Goal: Task Accomplishment & Management: Complete application form

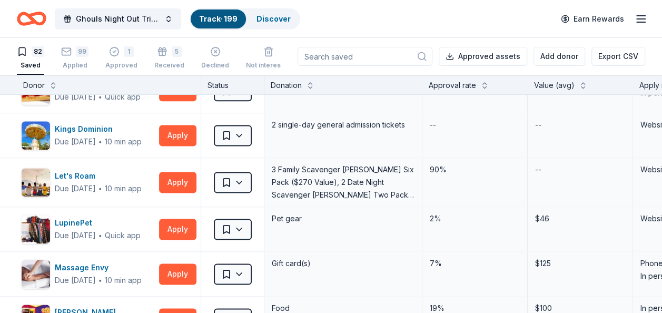
scroll to position [704, 0]
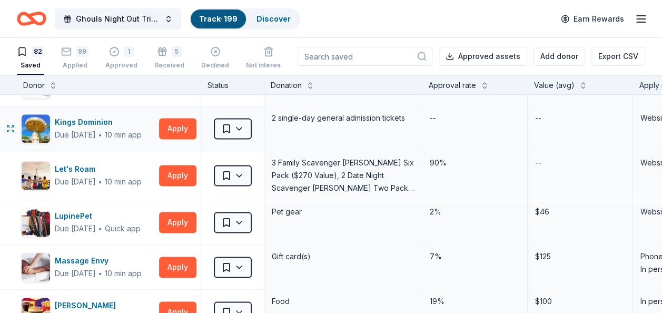
click at [230, 137] on div "Saved" at bounding box center [232, 128] width 63 height 44
click at [229, 131] on html "Ghouls Night Out Tricky Tray Track · 199 Discover Earn Rewards 82 Saved 99 Appl…" at bounding box center [331, 156] width 662 height 313
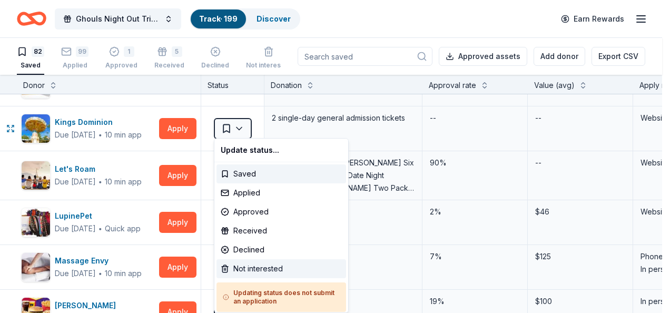
click at [239, 267] on div "Not interested" at bounding box center [281, 268] width 130 height 19
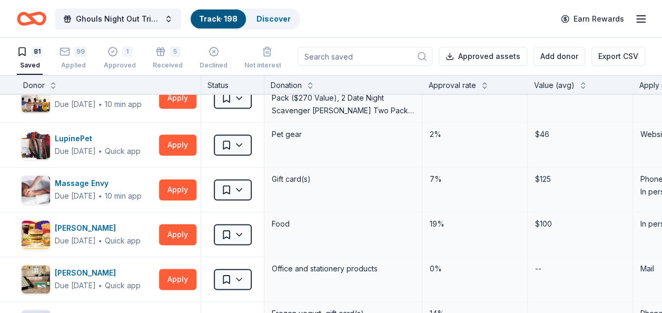
scroll to position [744, 0]
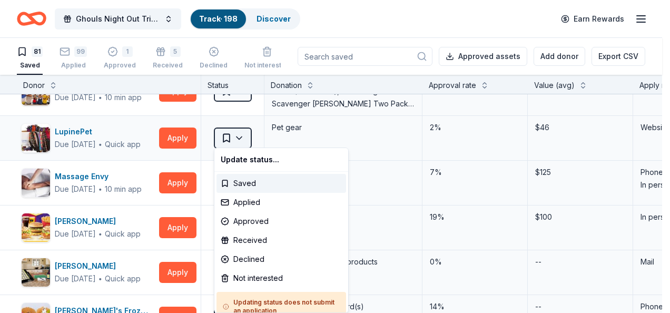
click at [232, 139] on html "Ghouls Night Out Tricky Tray Track · 198 Discover Earn Rewards 81 Saved 99 Appl…" at bounding box center [335, 156] width 670 height 313
click at [240, 278] on div "Not interested" at bounding box center [281, 278] width 130 height 19
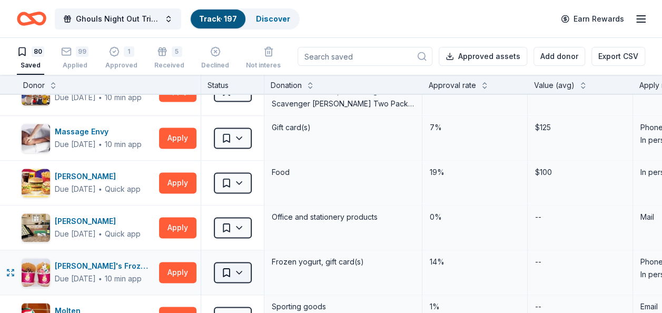
drag, startPoint x: 253, startPoint y: 274, endPoint x: 240, endPoint y: 273, distance: 13.3
click at [240, 273] on div "Saved" at bounding box center [232, 272] width 63 height 44
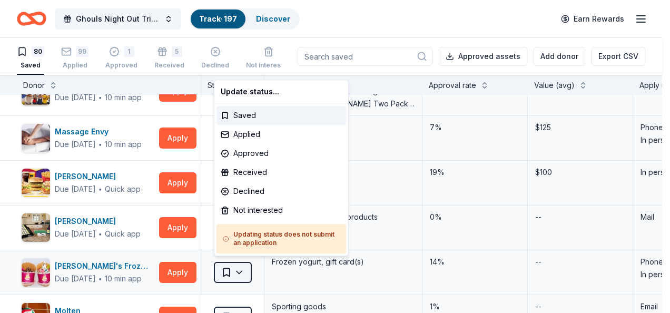
click at [240, 273] on html "Ghouls Night Out Tricky Tray Track · 197 Discover Earn Rewards 80 Saved 99 Appl…" at bounding box center [335, 156] width 670 height 313
click at [242, 216] on div "Not interested" at bounding box center [281, 210] width 130 height 19
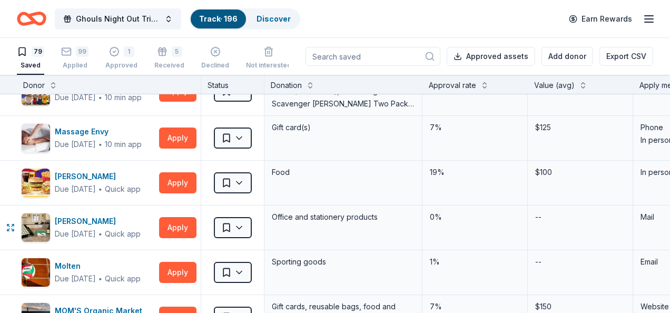
click at [242, 216] on html "Ghouls Night Out Tricky Tray Track · 196 Discover Earn Rewards 79 Saved 99 Appl…" at bounding box center [335, 156] width 670 height 313
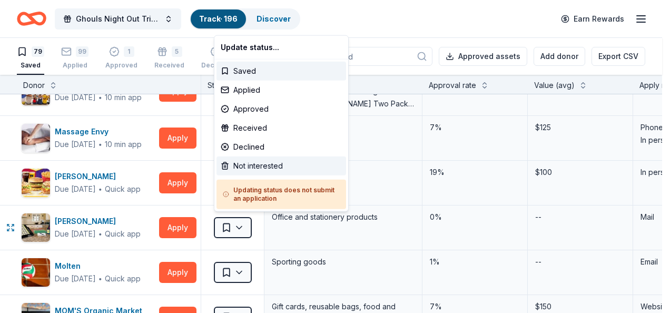
click at [249, 164] on div "Not interested" at bounding box center [281, 165] width 130 height 19
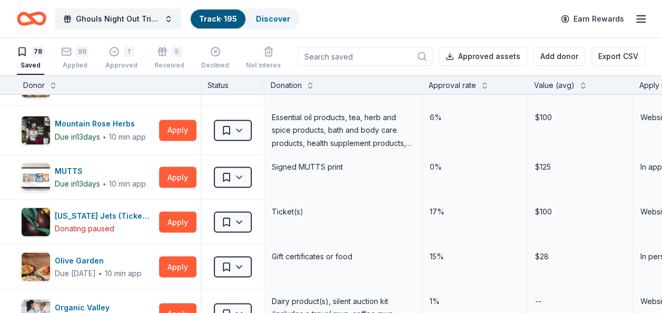
scroll to position [933, 0]
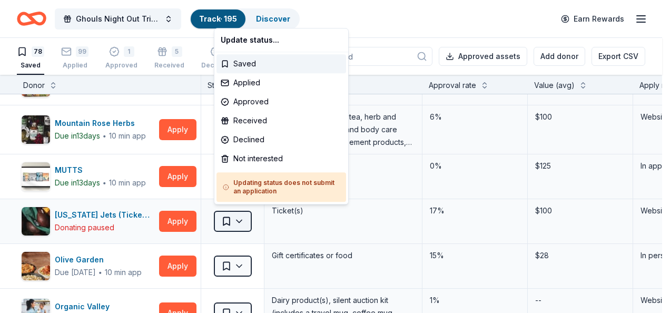
click at [230, 217] on html "Ghouls Night Out Tricky Tray Track · 195 Discover Earn Rewards 78 Saved 99 Appl…" at bounding box center [335, 156] width 670 height 313
click at [249, 160] on div "Not interested" at bounding box center [281, 158] width 130 height 19
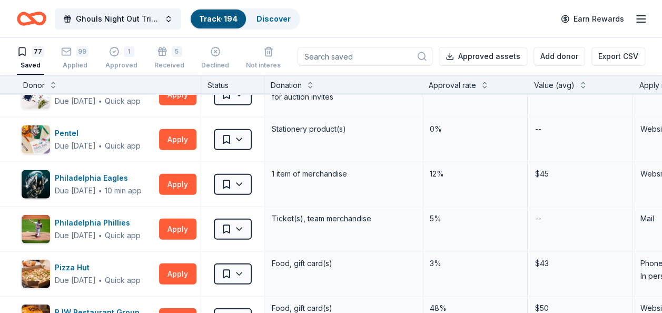
scroll to position [1249, 0]
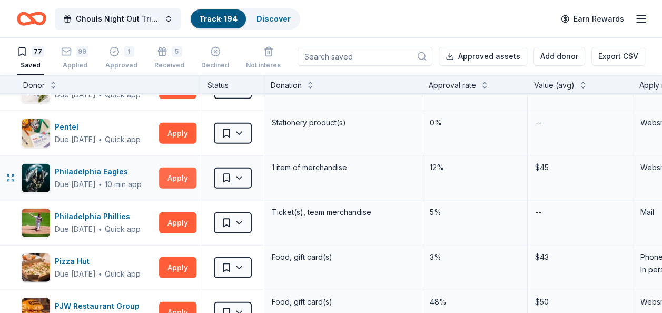
click at [170, 171] on button "Apply" at bounding box center [177, 177] width 37 height 21
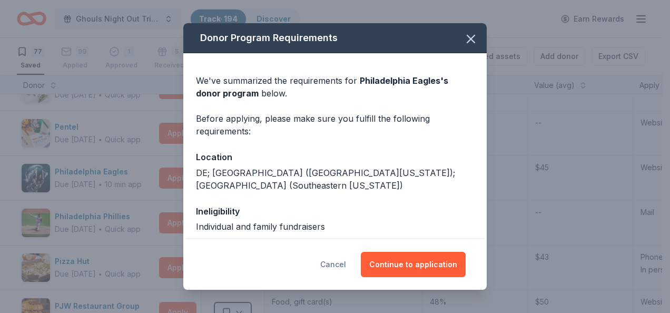
click at [346, 261] on button "Cancel" at bounding box center [333, 264] width 26 height 25
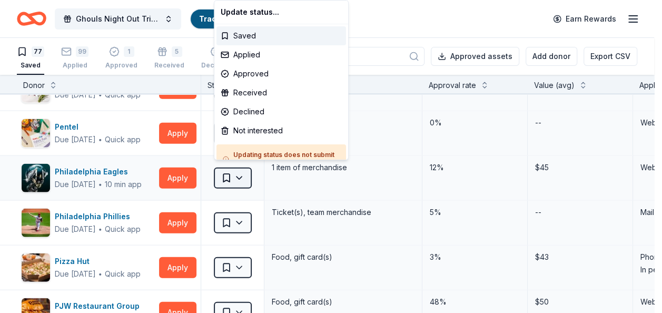
click at [226, 174] on html "Ghouls Night Out Tricky Tray Track · 194 Discover Earn Rewards 77 Saved 99 Appl…" at bounding box center [331, 156] width 662 height 313
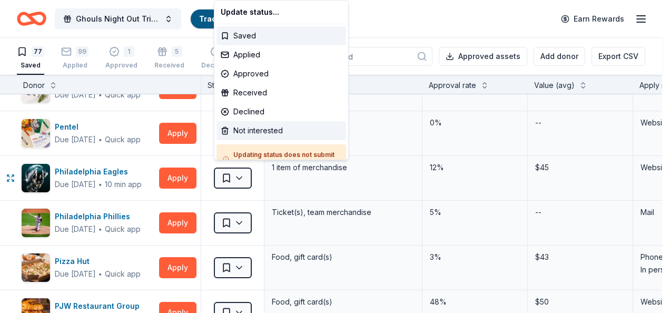
click at [245, 133] on div "Not interested" at bounding box center [281, 130] width 130 height 19
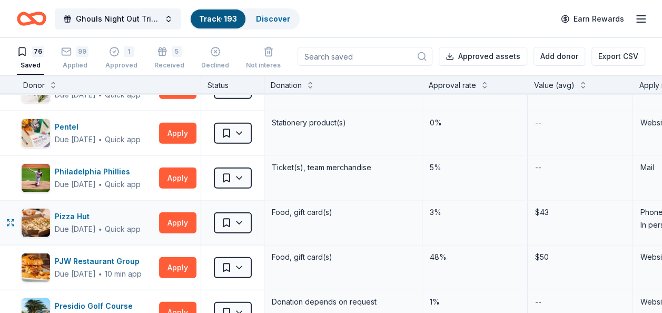
drag, startPoint x: 175, startPoint y: 221, endPoint x: 183, endPoint y: 205, distance: 17.9
click at [183, 205] on div "Pizza Hut Due [DATE] ∙ Quick app Apply" at bounding box center [109, 223] width 184 height 44
click at [186, 167] on button "Apply" at bounding box center [177, 177] width 37 height 21
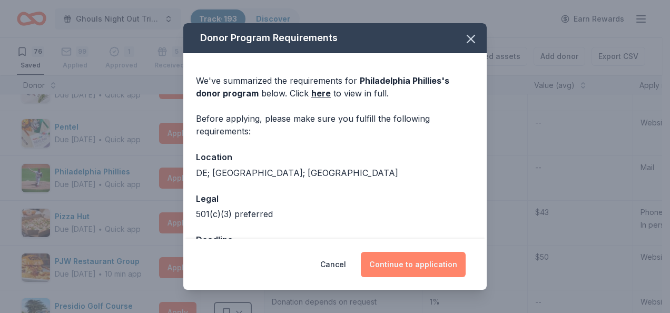
click at [395, 266] on button "Continue to application" at bounding box center [413, 264] width 105 height 25
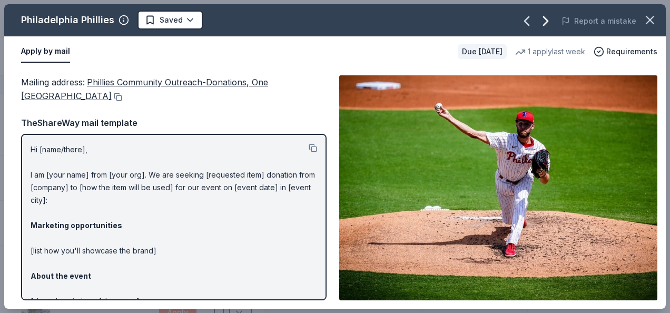
click at [547, 27] on icon "button" at bounding box center [545, 21] width 17 height 17
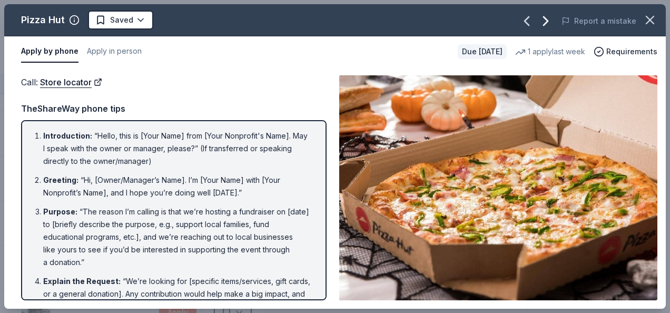
click at [547, 27] on icon "button" at bounding box center [545, 21] width 17 height 17
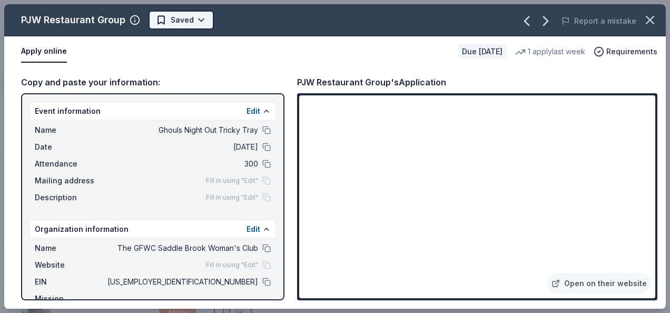
click at [185, 18] on html "Ghouls Night Out Tricky Tray Track · 193 Discover Earn Rewards 76 Saved 99 Appl…" at bounding box center [335, 156] width 670 height 313
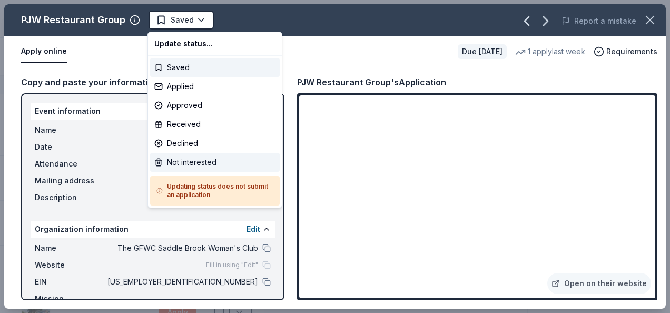
drag, startPoint x: 177, startPoint y: 160, endPoint x: 166, endPoint y: 157, distance: 11.3
click at [166, 157] on div "Not interested" at bounding box center [215, 162] width 130 height 19
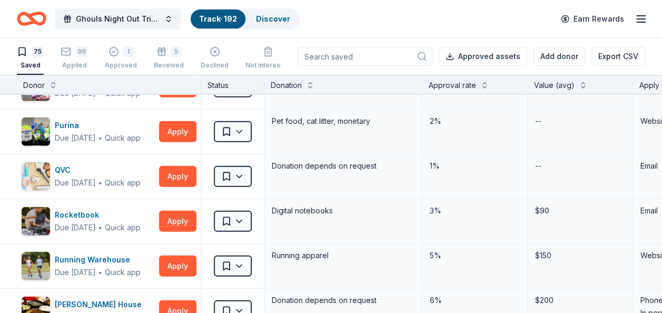
scroll to position [1481, 0]
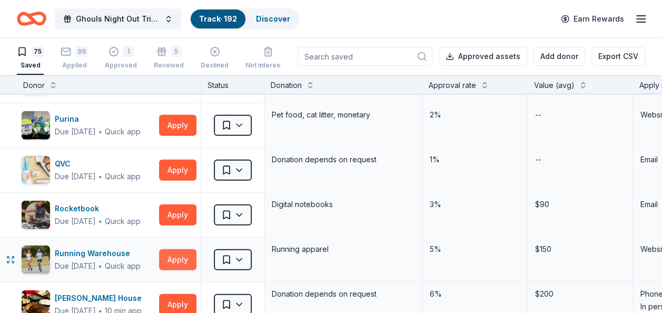
click at [180, 249] on button "Apply" at bounding box center [177, 259] width 37 height 21
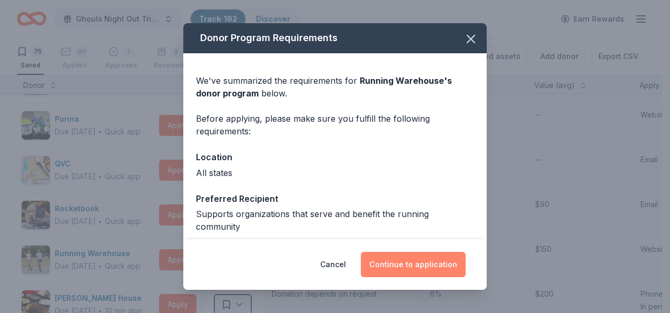
click at [398, 270] on button "Continue to application" at bounding box center [413, 264] width 105 height 25
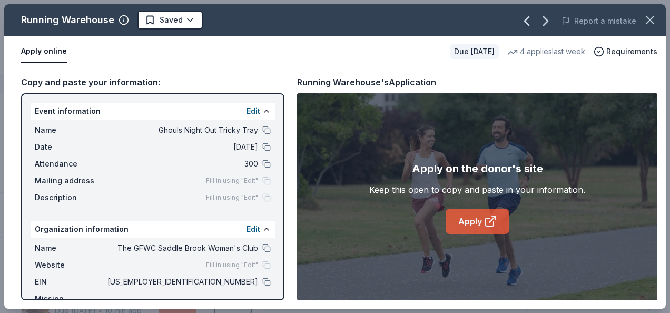
click at [468, 224] on link "Apply" at bounding box center [478, 221] width 64 height 25
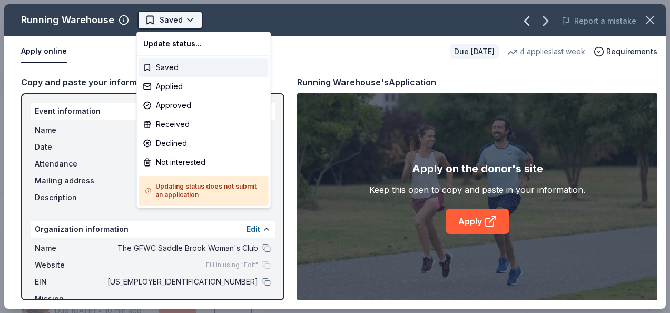
click at [180, 26] on html "Ghouls Night Out Tricky Tray Track · 192 Discover Earn Rewards 75 Saved 99 Appl…" at bounding box center [335, 156] width 670 height 313
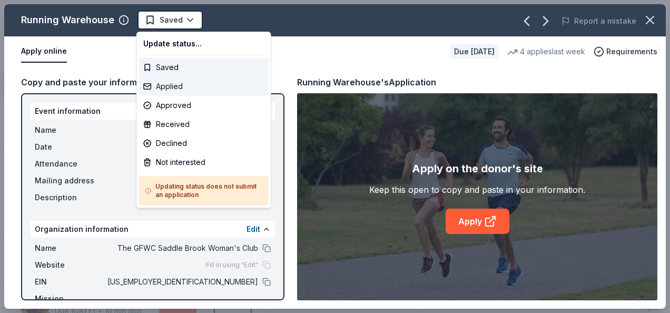
click at [185, 95] on div "Applied" at bounding box center [204, 86] width 130 height 19
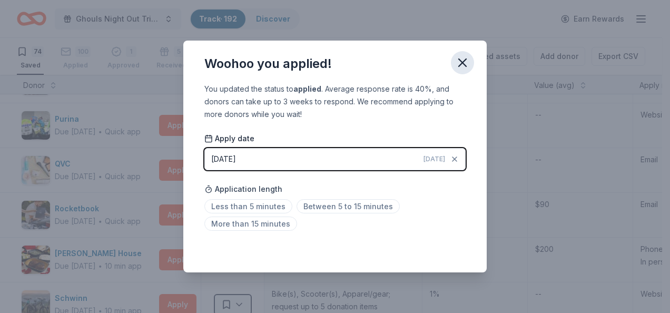
click at [468, 63] on icon "button" at bounding box center [462, 62] width 15 height 15
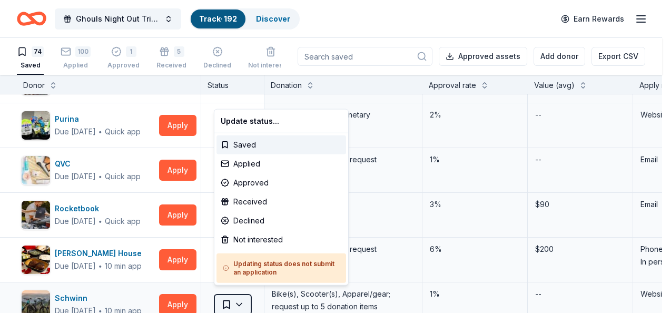
click at [226, 296] on html "Ghouls Night Out Tricky Tray Track · 192 Discover Earn Rewards 74 Saved 100 App…" at bounding box center [335, 156] width 670 height 313
drag, startPoint x: 247, startPoint y: 162, endPoint x: 238, endPoint y: 163, distance: 9.6
click at [238, 163] on div "Applied" at bounding box center [281, 163] width 130 height 19
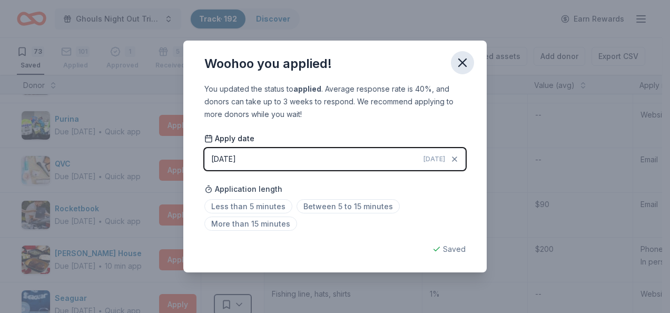
click at [461, 69] on icon "button" at bounding box center [462, 62] width 15 height 15
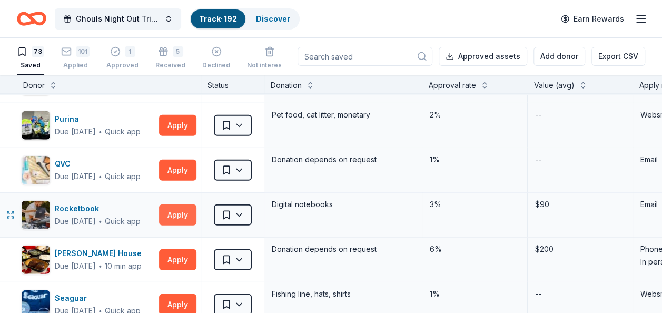
click at [172, 204] on button "Apply" at bounding box center [177, 214] width 37 height 21
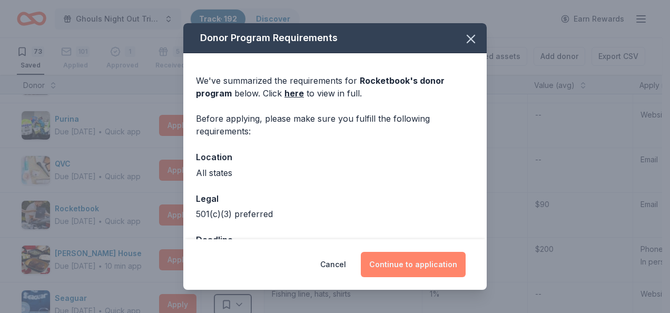
click at [400, 261] on button "Continue to application" at bounding box center [413, 264] width 105 height 25
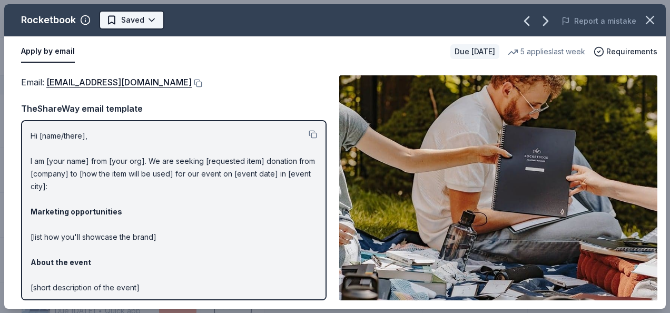
click at [145, 16] on html "Ghouls Night Out Tricky Tray Track · 192 Discover Earn Rewards 73 Saved 101 App…" at bounding box center [335, 156] width 670 height 313
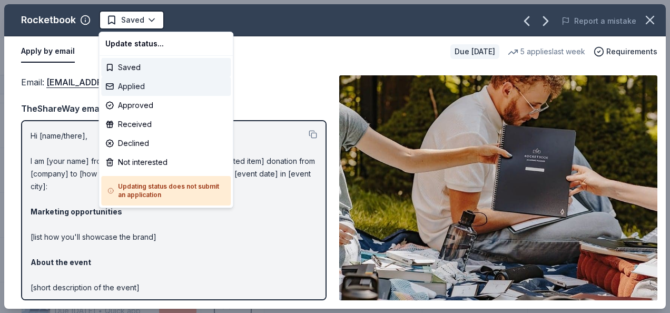
click at [135, 88] on div "Applied" at bounding box center [166, 86] width 130 height 19
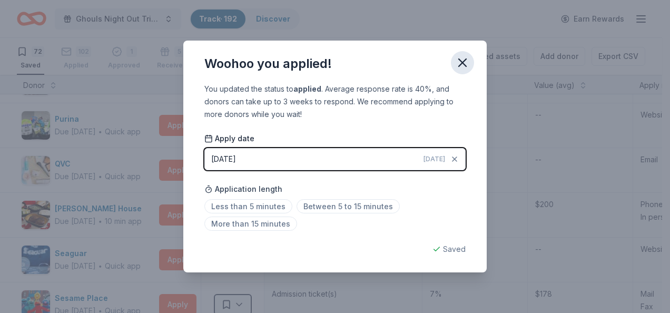
click at [463, 63] on icon "button" at bounding box center [462, 62] width 7 height 7
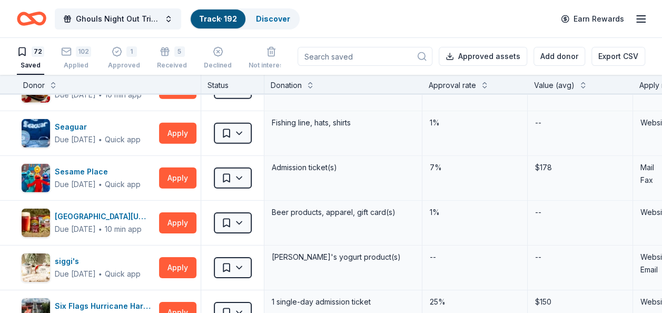
scroll to position [1628, 0]
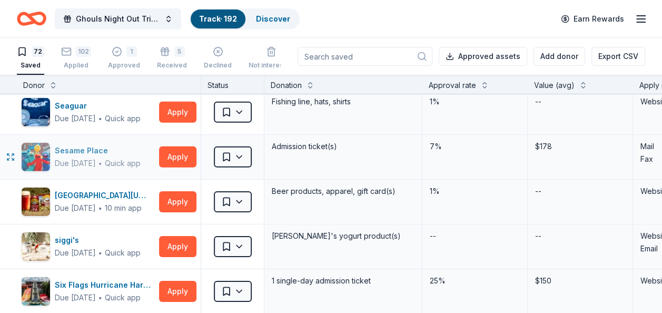
click at [100, 144] on div "Sesame Place" at bounding box center [98, 150] width 86 height 13
click at [187, 149] on button "Apply" at bounding box center [177, 156] width 37 height 21
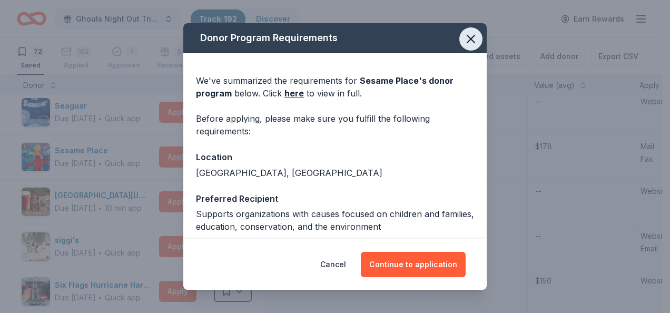
click at [459, 37] on button "button" at bounding box center [470, 38] width 23 height 23
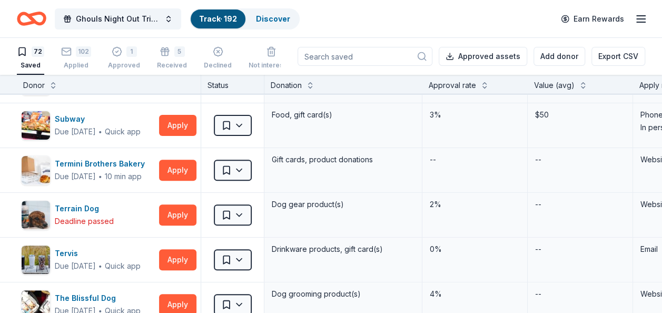
scroll to position [2162, 0]
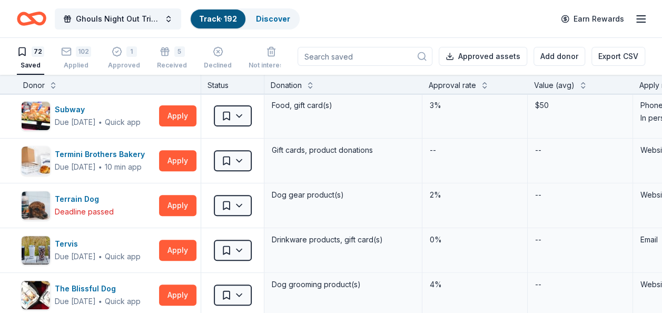
click at [32, 22] on icon "Home" at bounding box center [26, 18] width 16 height 11
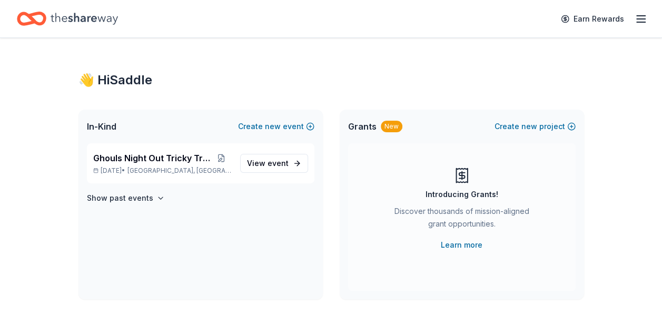
click at [638, 16] on icon "button" at bounding box center [641, 19] width 13 height 13
drag, startPoint x: 70, startPoint y: 13, endPoint x: 23, endPoint y: 15, distance: 46.4
click at [23, 15] on icon "Home" at bounding box center [31, 18] width 29 height 25
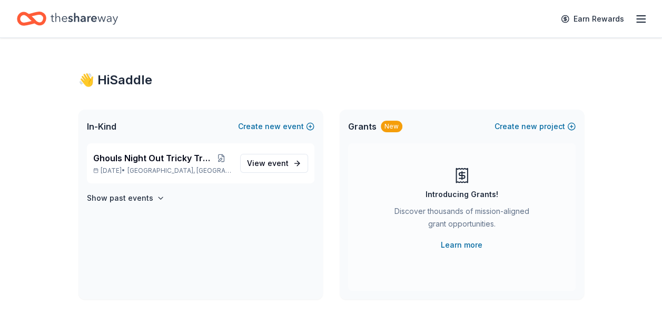
click at [23, 15] on icon "Home" at bounding box center [31, 18] width 29 height 25
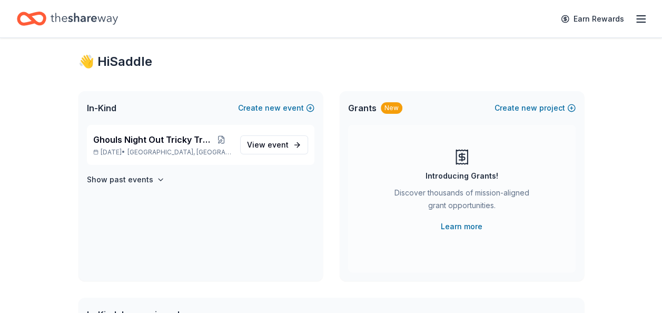
scroll to position [12, 0]
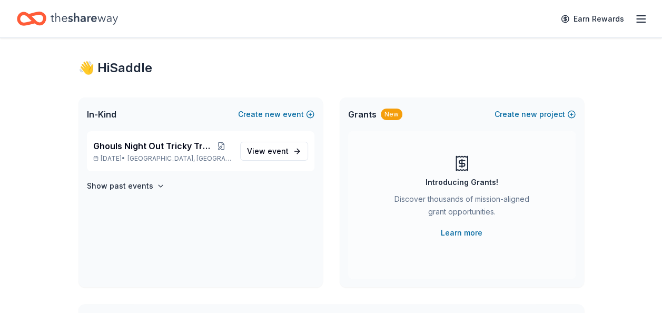
click at [636, 11] on div "Earn Rewards" at bounding box center [601, 18] width 93 height 25
click at [638, 16] on line "button" at bounding box center [641, 16] width 8 height 0
click at [140, 68] on div "👋 Hi Saddle" at bounding box center [331, 68] width 506 height 17
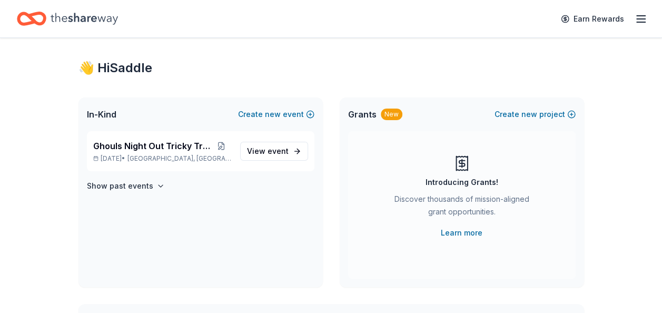
click at [92, 19] on icon "Home" at bounding box center [84, 19] width 67 height 12
drag, startPoint x: 189, startPoint y: 148, endPoint x: 177, endPoint y: 146, distance: 11.2
click at [177, 146] on span "Ghouls Night Out Tricky Tray" at bounding box center [152, 146] width 118 height 13
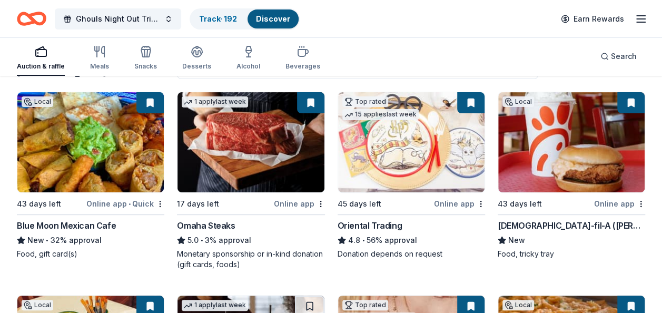
scroll to position [106, 0]
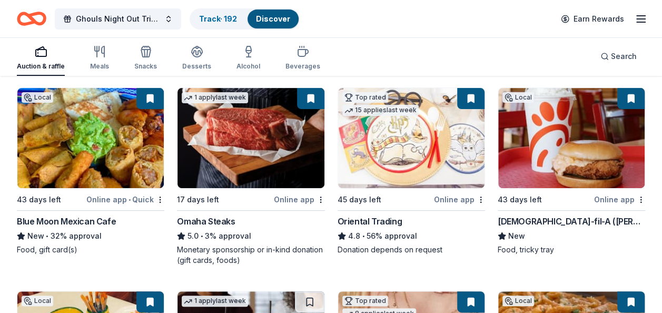
click at [103, 220] on div "Blue Moon Mexican Cafe" at bounding box center [66, 221] width 99 height 13
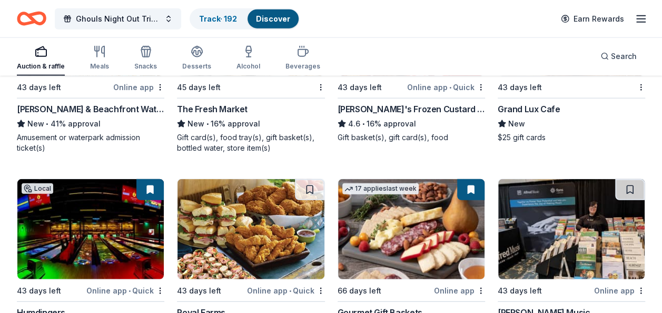
scroll to position [1240, 0]
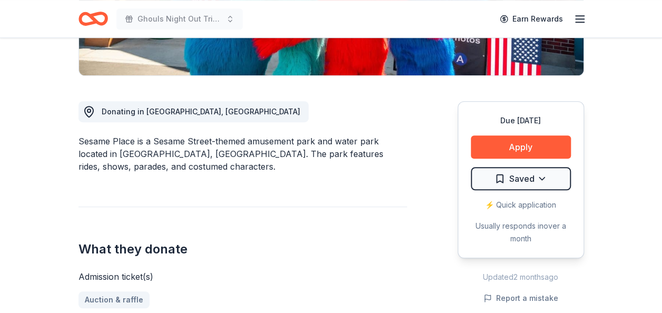
scroll to position [242, 0]
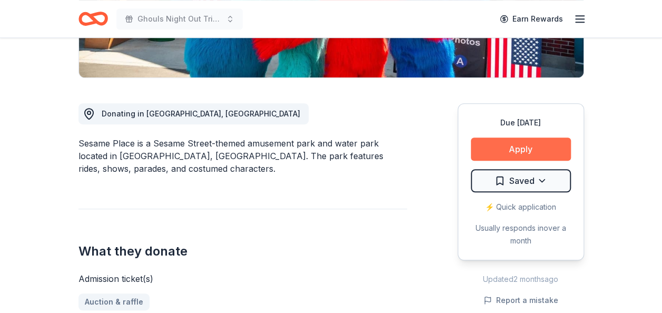
click at [558, 146] on button "Apply" at bounding box center [521, 148] width 100 height 23
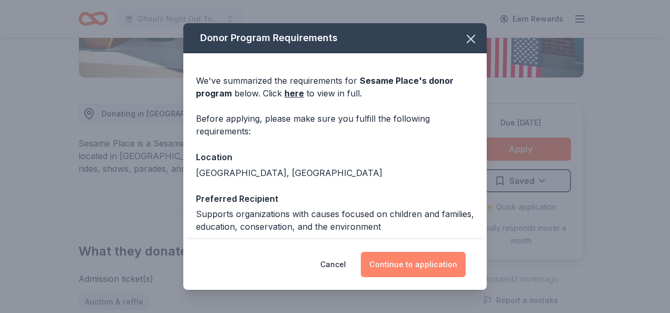
click at [452, 267] on button "Continue to application" at bounding box center [413, 264] width 105 height 25
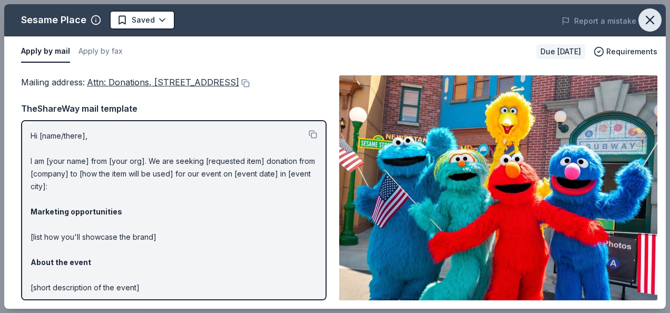
click at [648, 19] on icon "button" at bounding box center [649, 20] width 15 height 15
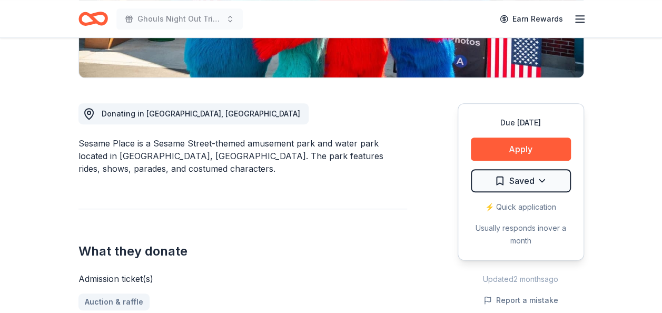
scroll to position [0, 0]
